Goal: Task Accomplishment & Management: Complete application form

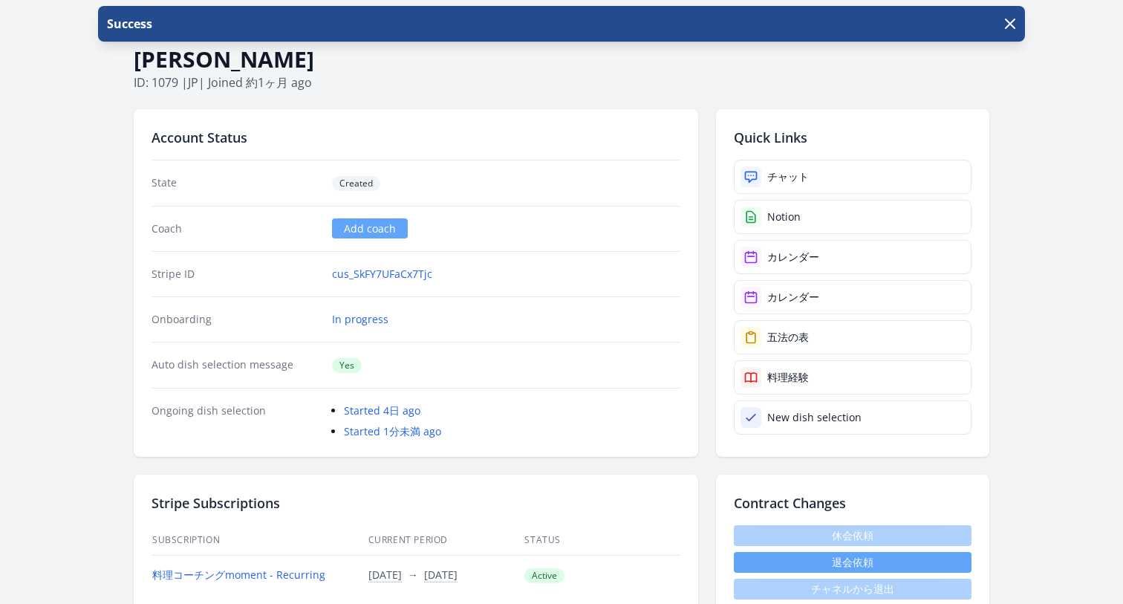
scroll to position [315, 0]
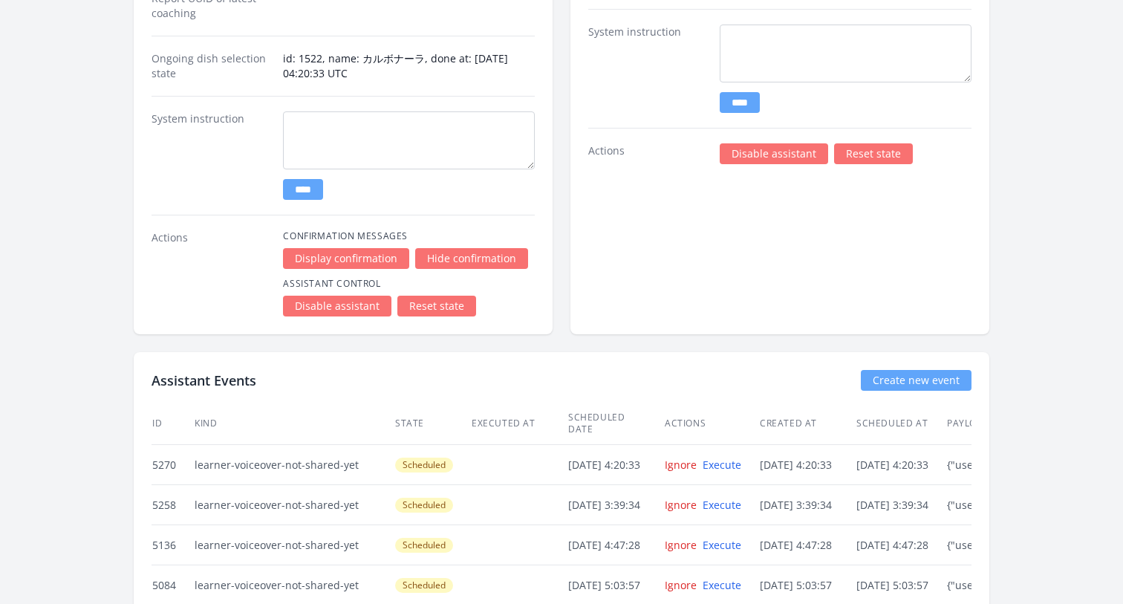
scroll to position [2493, 0]
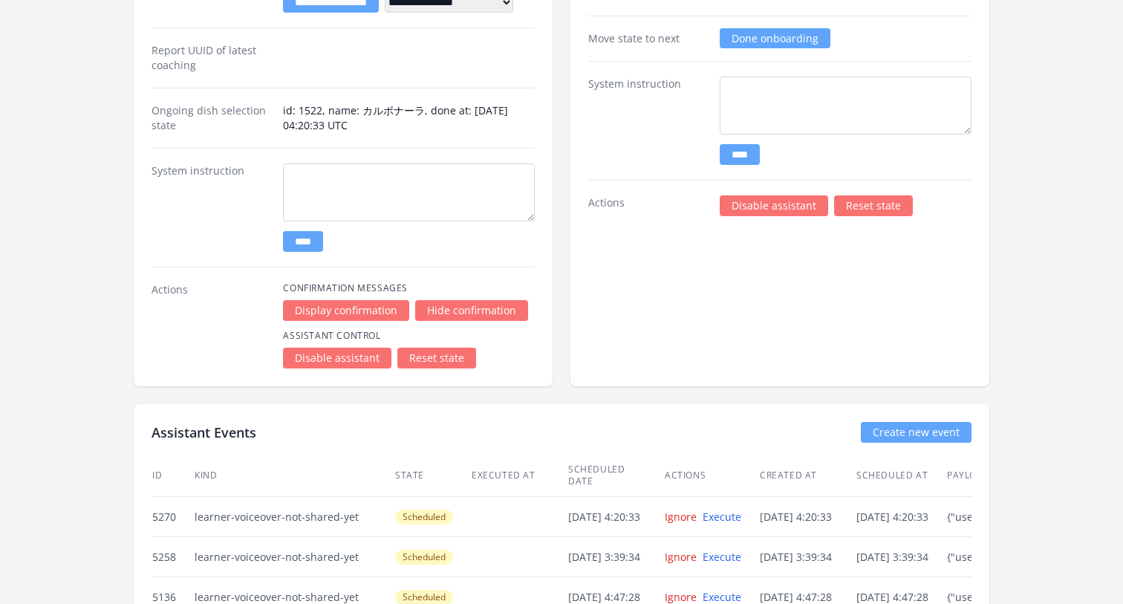
click at [431, 351] on link "Reset state" at bounding box center [436, 358] width 79 height 21
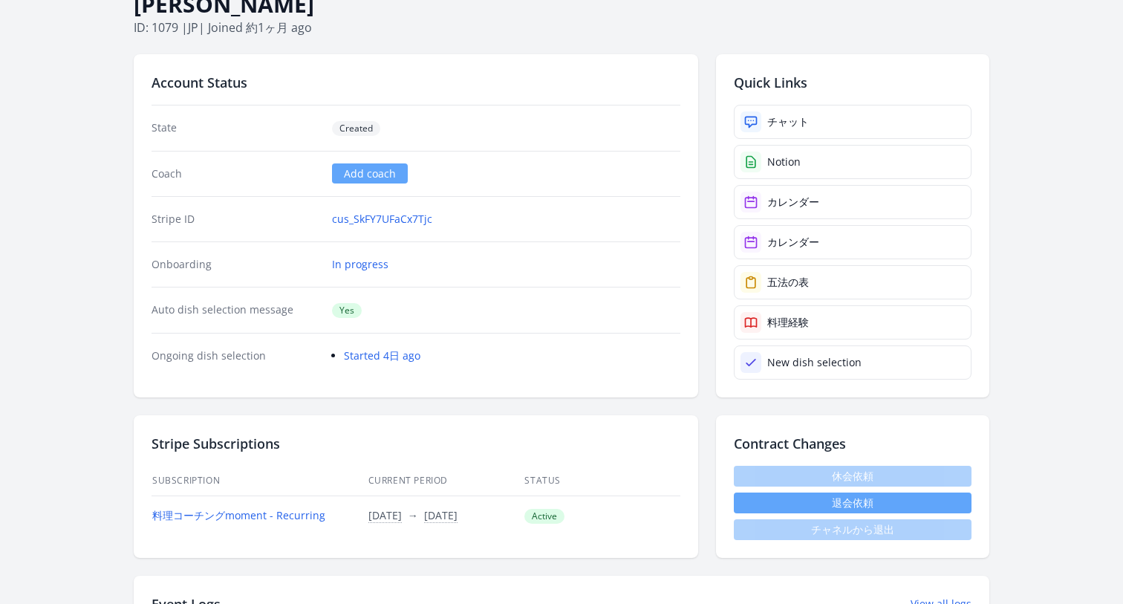
scroll to position [0, 0]
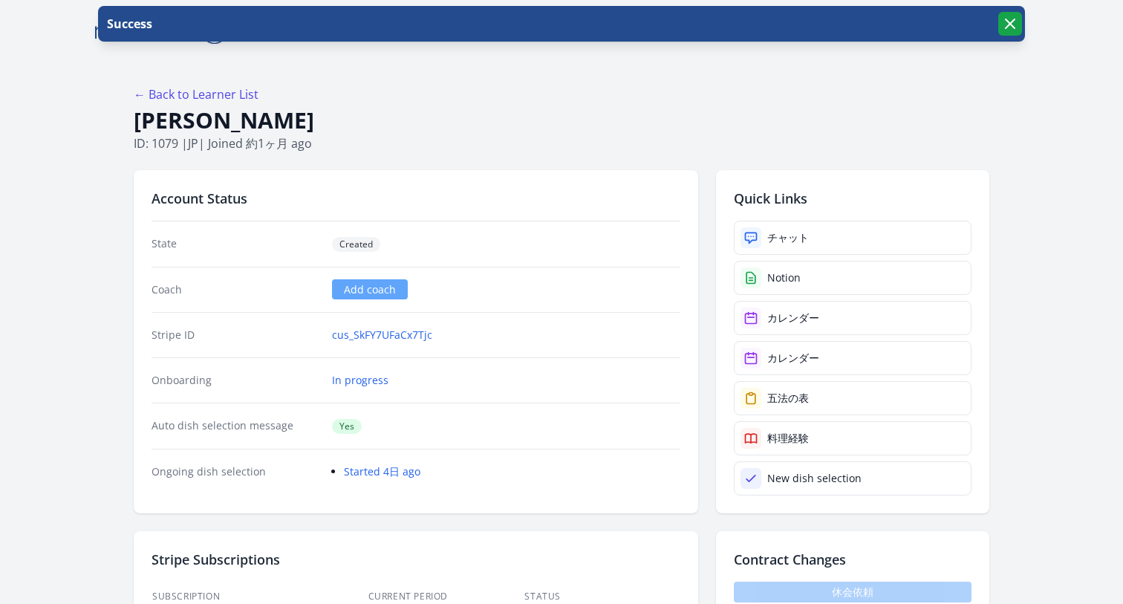
click at [1006, 19] on icon "button" at bounding box center [1010, 23] width 9 height 9
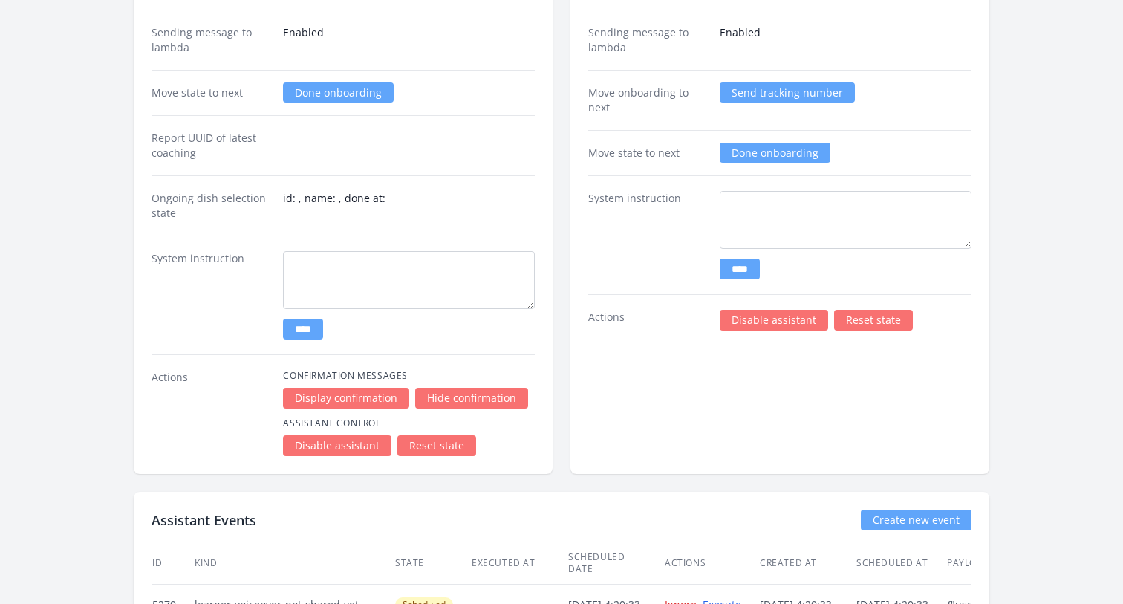
scroll to position [2177, 0]
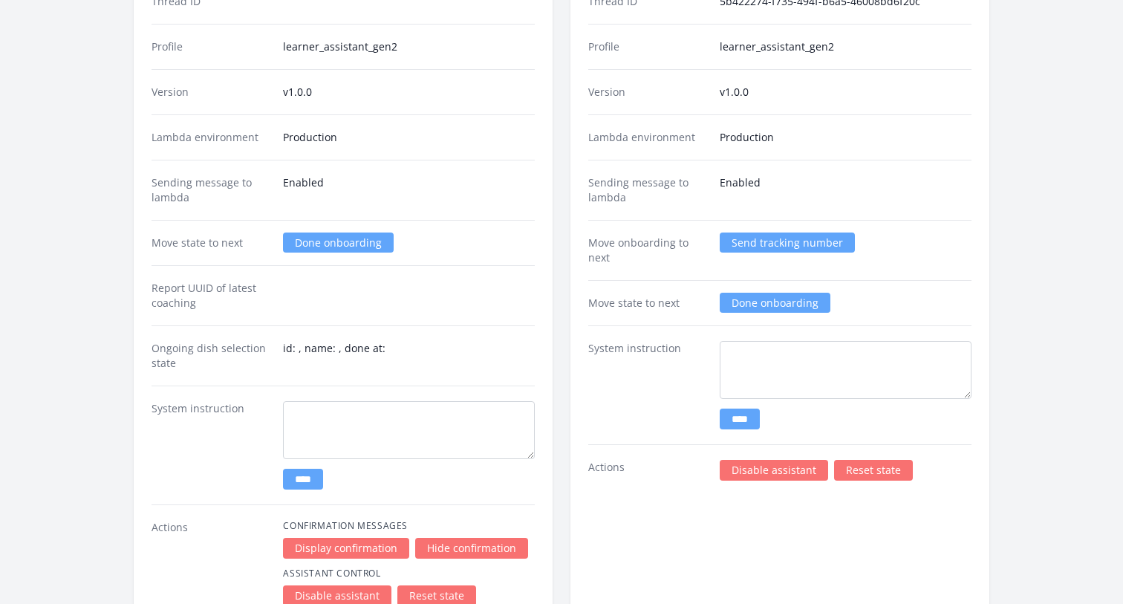
click at [353, 238] on link "Done onboarding" at bounding box center [338, 242] width 111 height 20
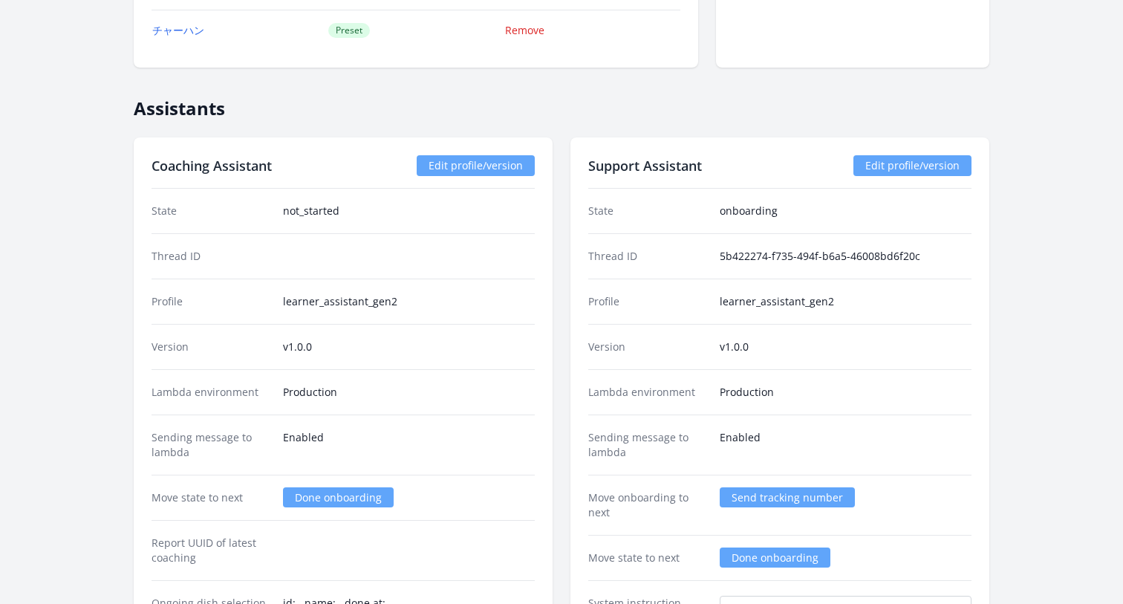
scroll to position [2014, 0]
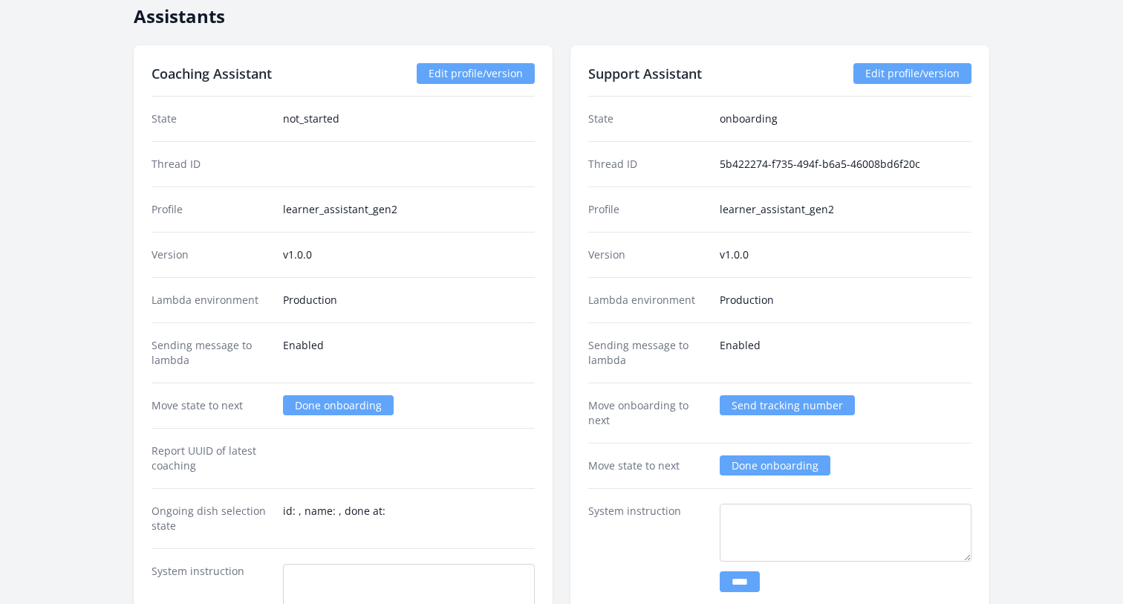
click at [316, 411] on link "Done onboarding" at bounding box center [338, 405] width 111 height 20
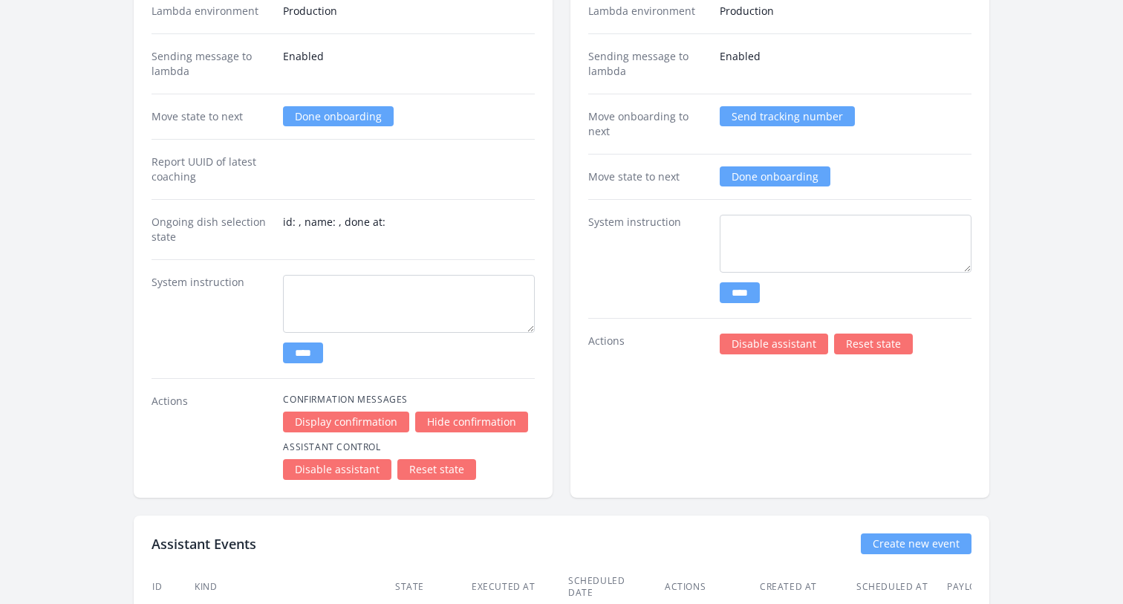
scroll to position [2328, 0]
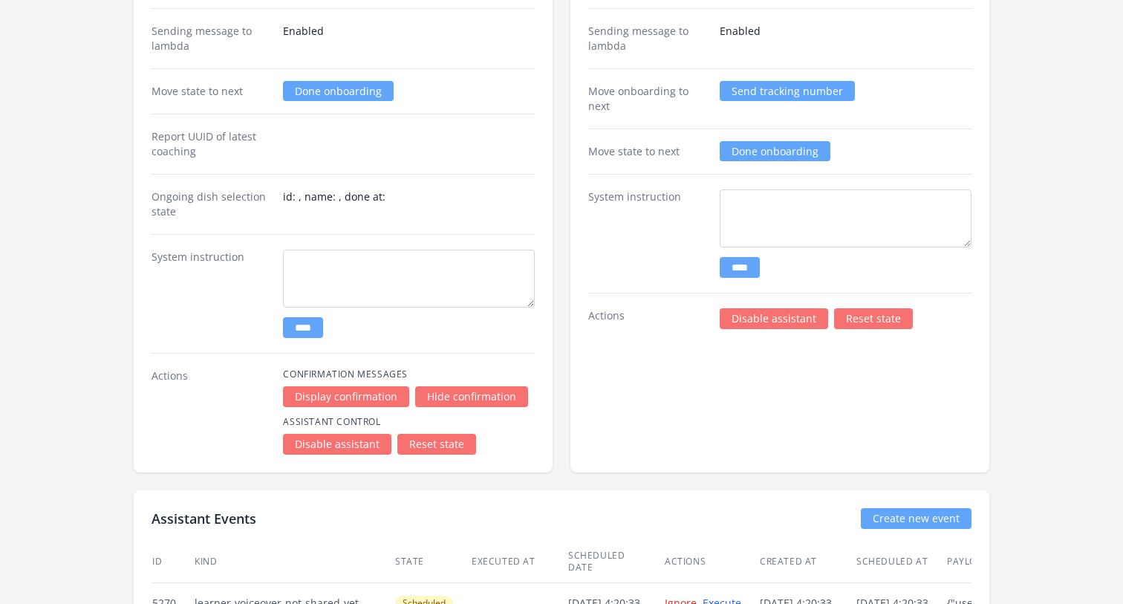
click at [325, 95] on link "Done onboarding" at bounding box center [338, 91] width 111 height 20
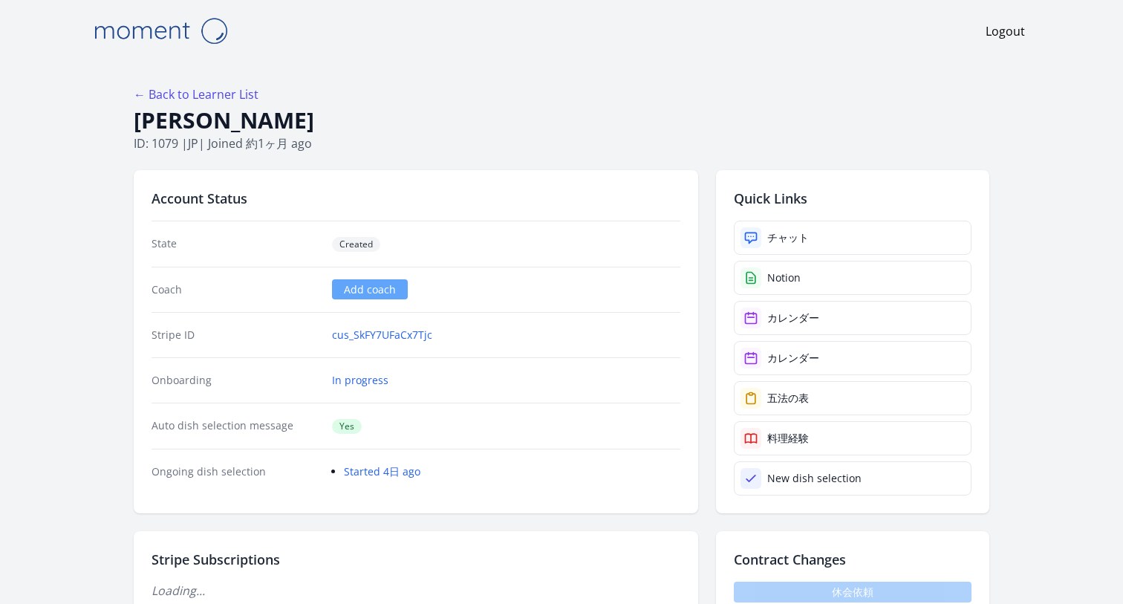
scroll to position [2328, 0]
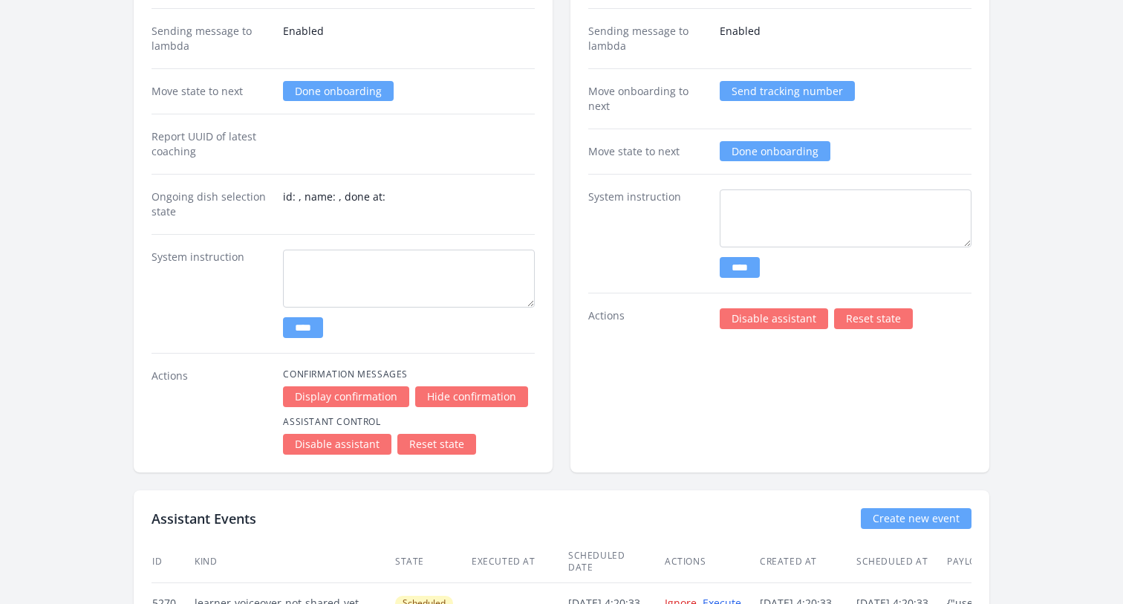
click at [339, 90] on link "Done onboarding" at bounding box center [338, 91] width 111 height 20
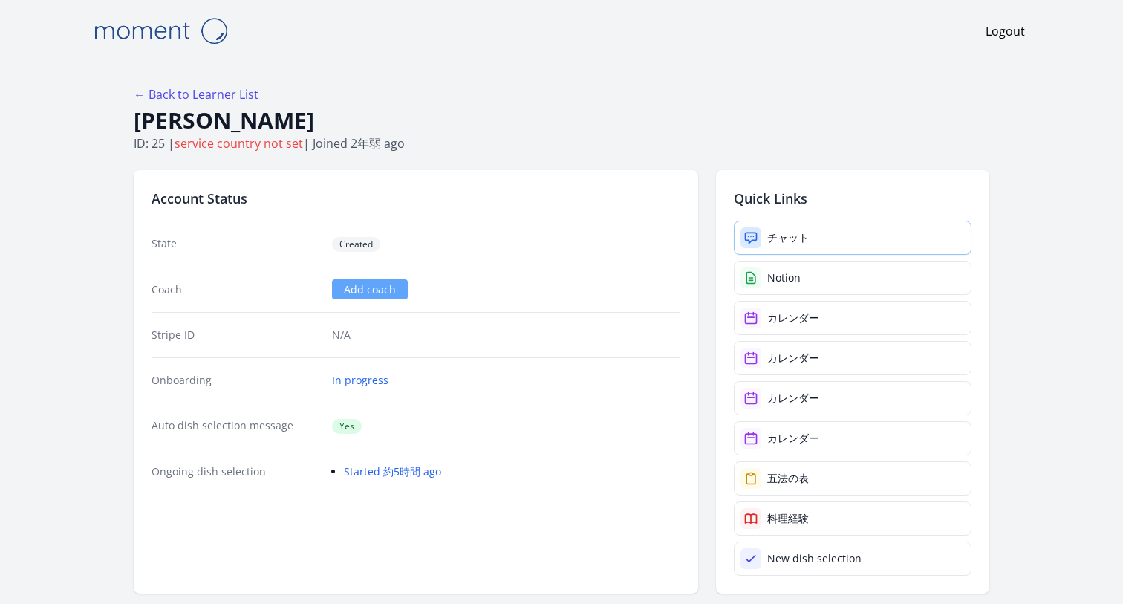
click at [787, 236] on div "チャット" at bounding box center [788, 237] width 42 height 15
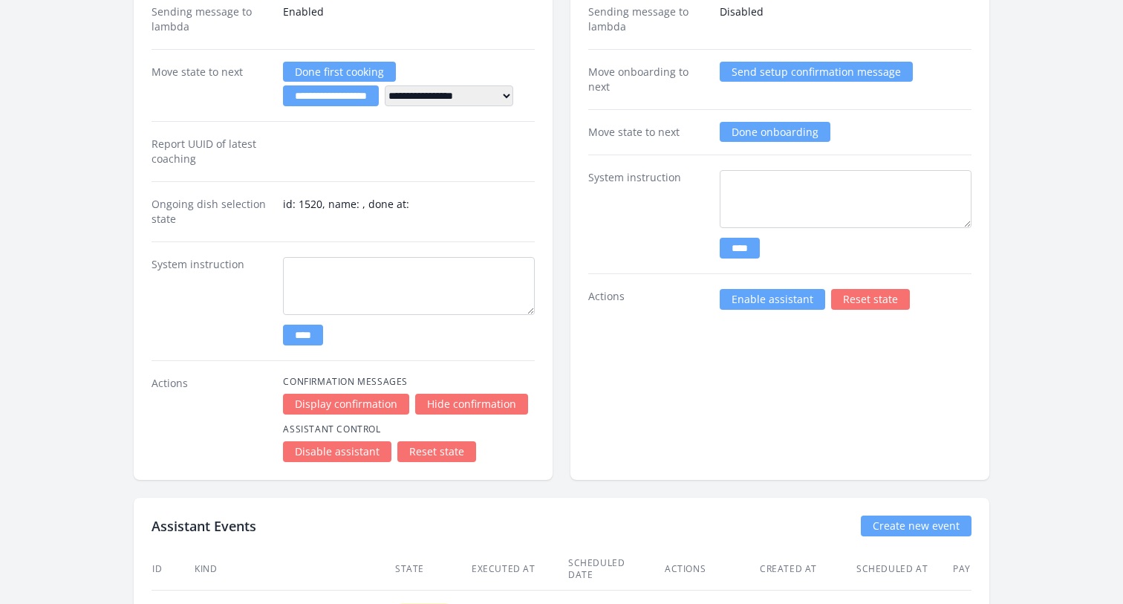
scroll to position [2928, 0]
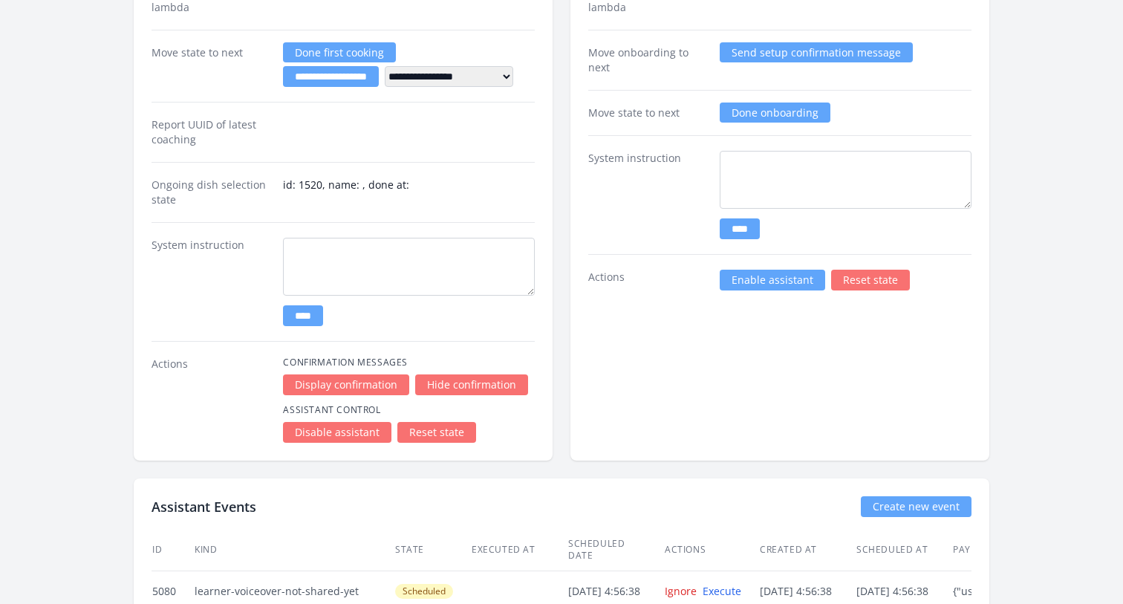
click at [425, 434] on link "Reset state" at bounding box center [436, 432] width 79 height 21
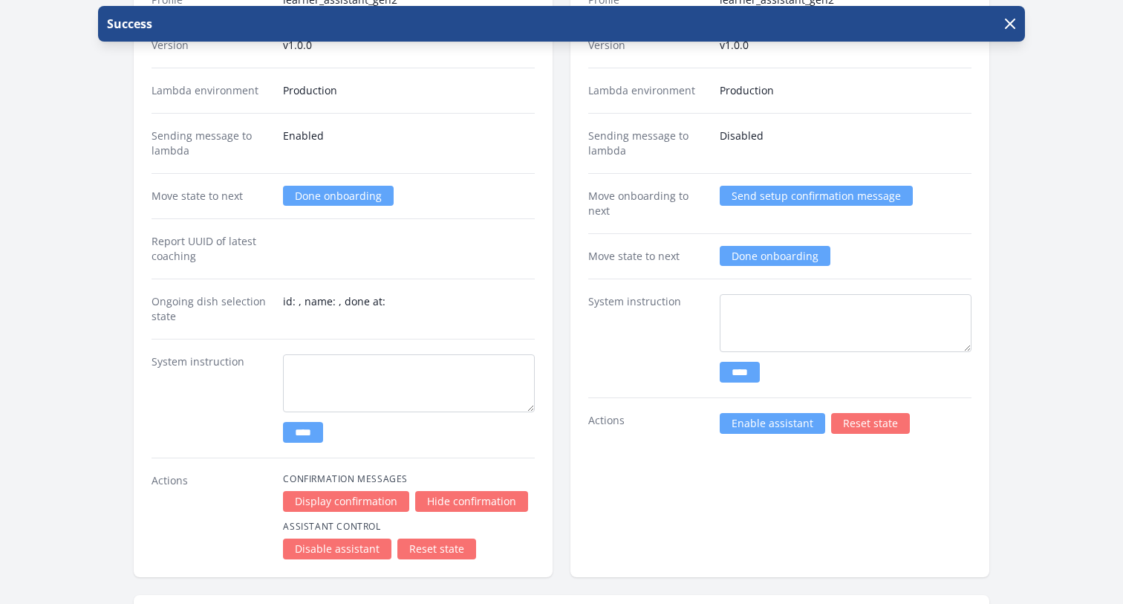
scroll to position [2809, 0]
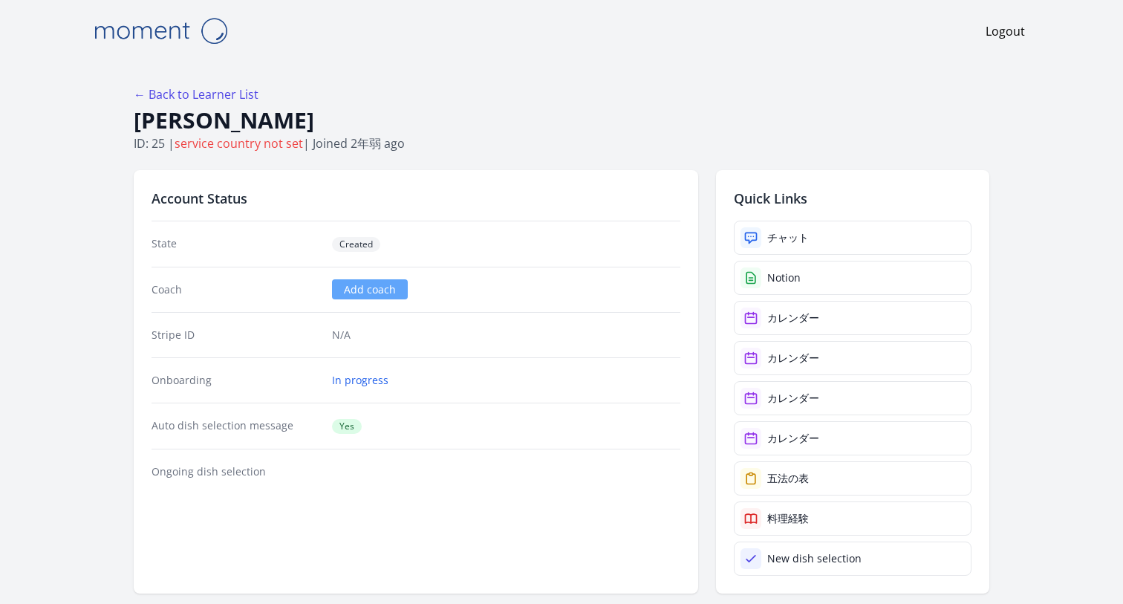
scroll to position [2809, 0]
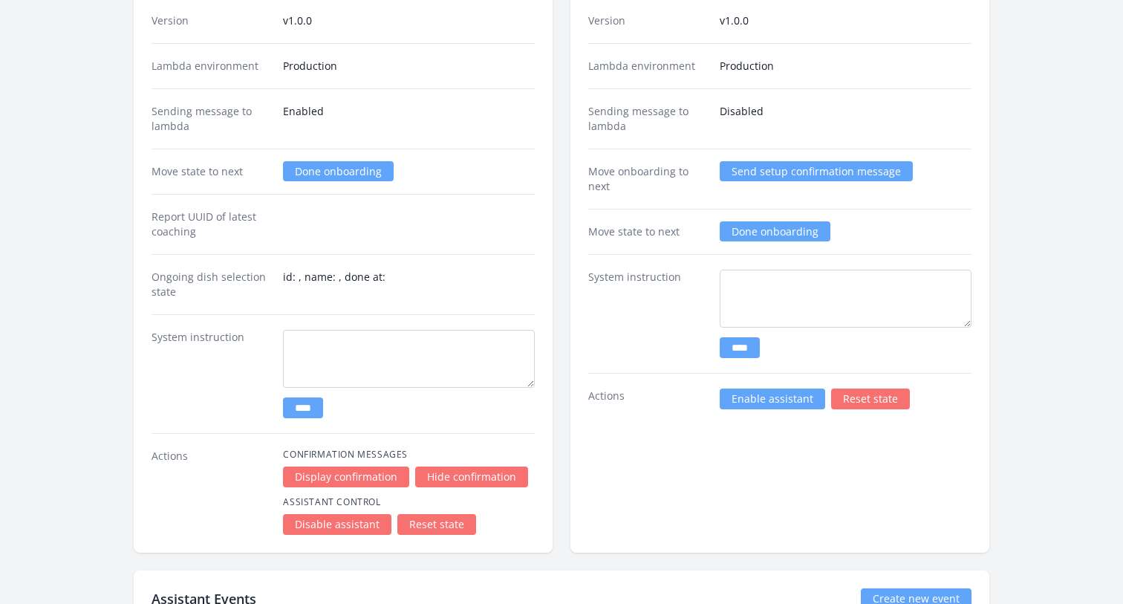
click at [319, 172] on link "Done onboarding" at bounding box center [338, 171] width 111 height 20
